Goal: Information Seeking & Learning: Learn about a topic

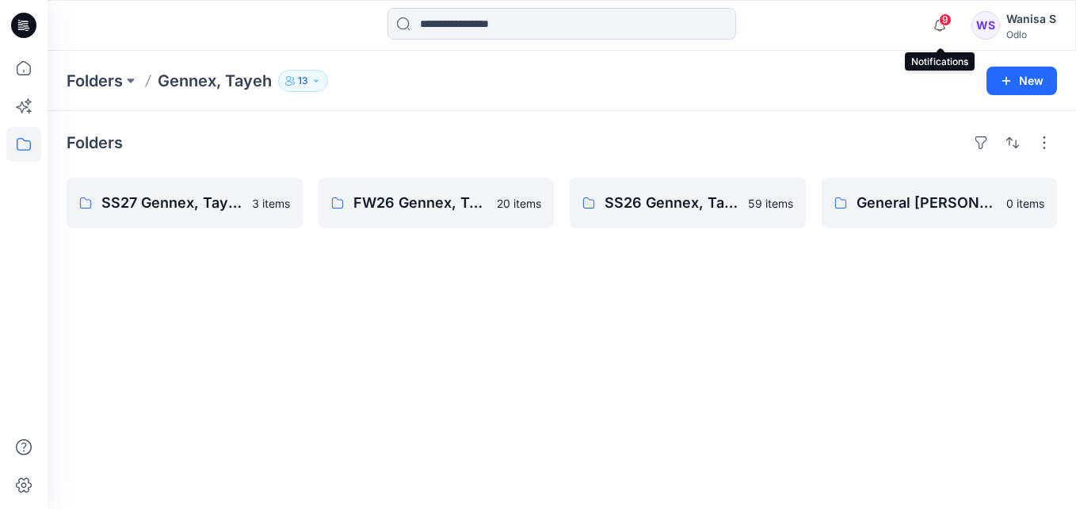
click at [944, 15] on span "9" at bounding box center [945, 19] width 13 height 13
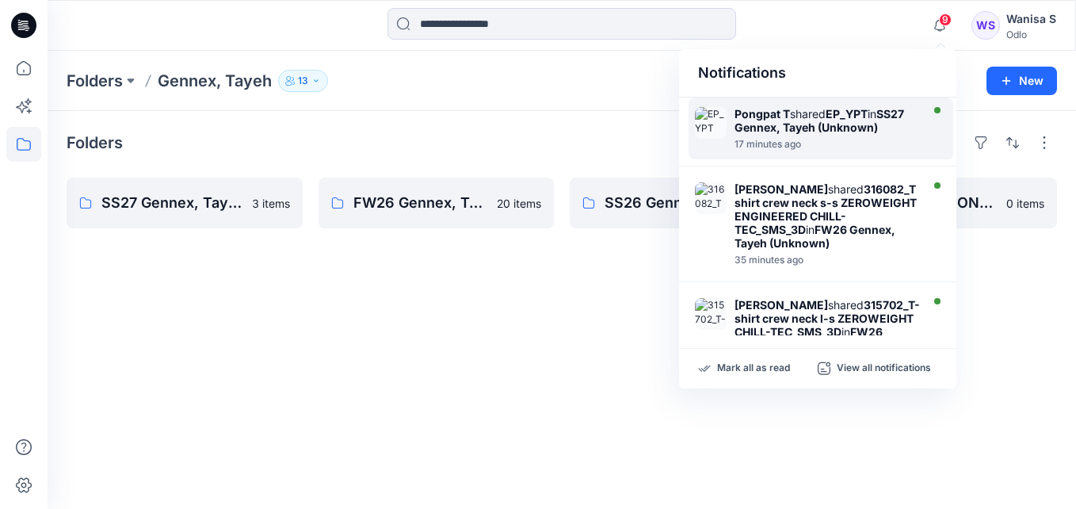
click at [849, 115] on strong "EP_YPT" at bounding box center [847, 113] width 42 height 13
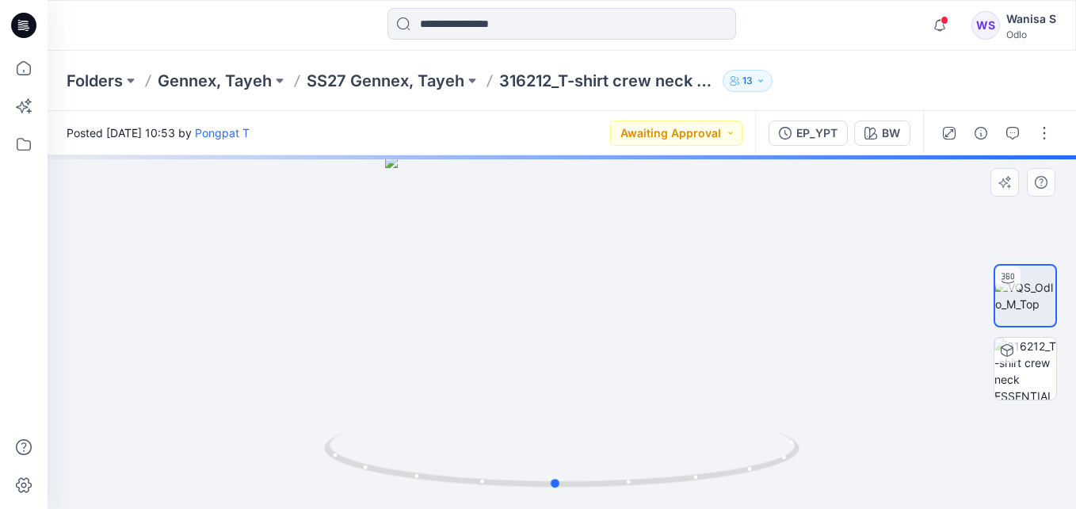
click at [528, 366] on div at bounding box center [562, 331] width 1029 height 353
drag, startPoint x: 657, startPoint y: 377, endPoint x: 592, endPoint y: 392, distance: 66.7
click at [594, 392] on div at bounding box center [562, 331] width 1029 height 353
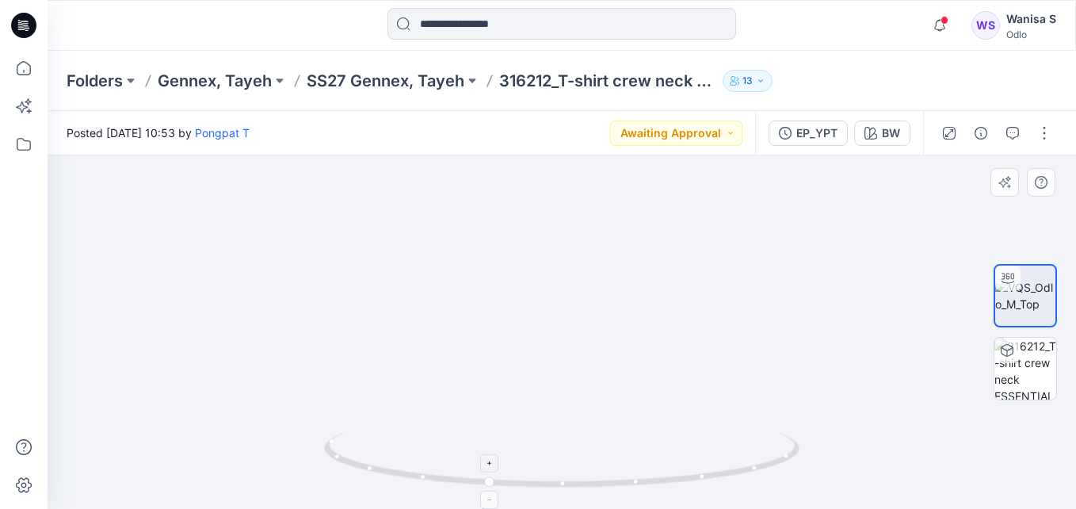
drag, startPoint x: 674, startPoint y: 372, endPoint x: 645, endPoint y: 471, distance: 102.3
click at [645, 476] on div at bounding box center [562, 331] width 1029 height 353
drag, startPoint x: 766, startPoint y: 329, endPoint x: 734, endPoint y: 412, distance: 89.3
click at [734, 412] on img at bounding box center [545, 248] width 1062 height 521
drag, startPoint x: 670, startPoint y: 352, endPoint x: 681, endPoint y: 424, distance: 73.0
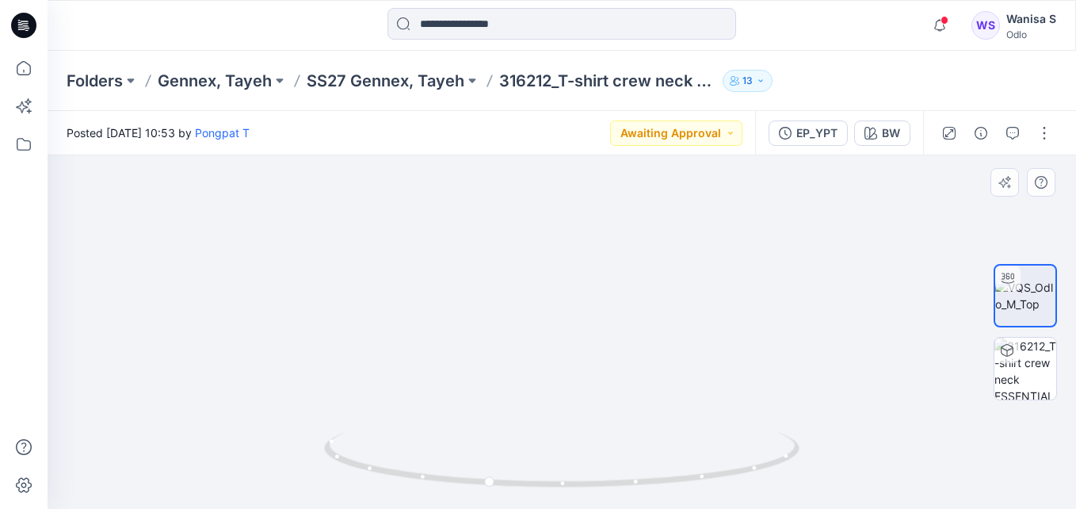
click at [681, 424] on img at bounding box center [555, 279] width 1062 height 460
drag, startPoint x: 596, startPoint y: 434, endPoint x: 606, endPoint y: 369, distance: 65.8
click at [606, 369] on div at bounding box center [562, 331] width 1029 height 353
drag, startPoint x: 696, startPoint y: 391, endPoint x: 678, endPoint y: 350, distance: 45.1
click at [678, 350] on img at bounding box center [499, 247] width 1298 height 521
